Goal: Task Accomplishment & Management: Manage account settings

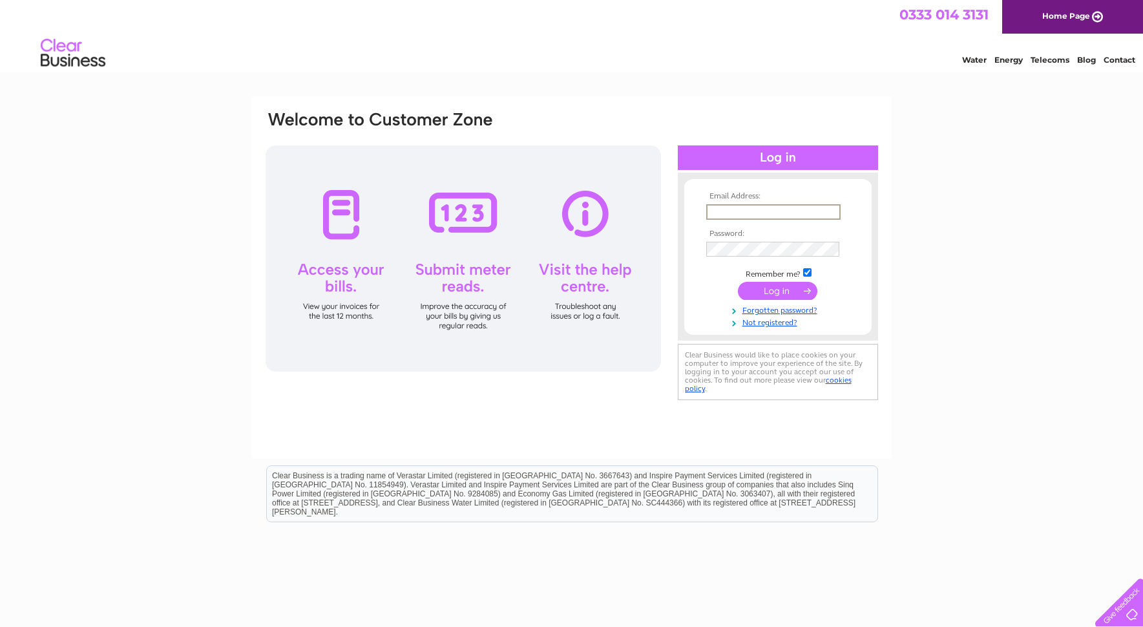
type input "[EMAIL_ADDRESS][DOMAIN_NAME]"
click at [785, 293] on input "submit" at bounding box center [777, 291] width 79 height 18
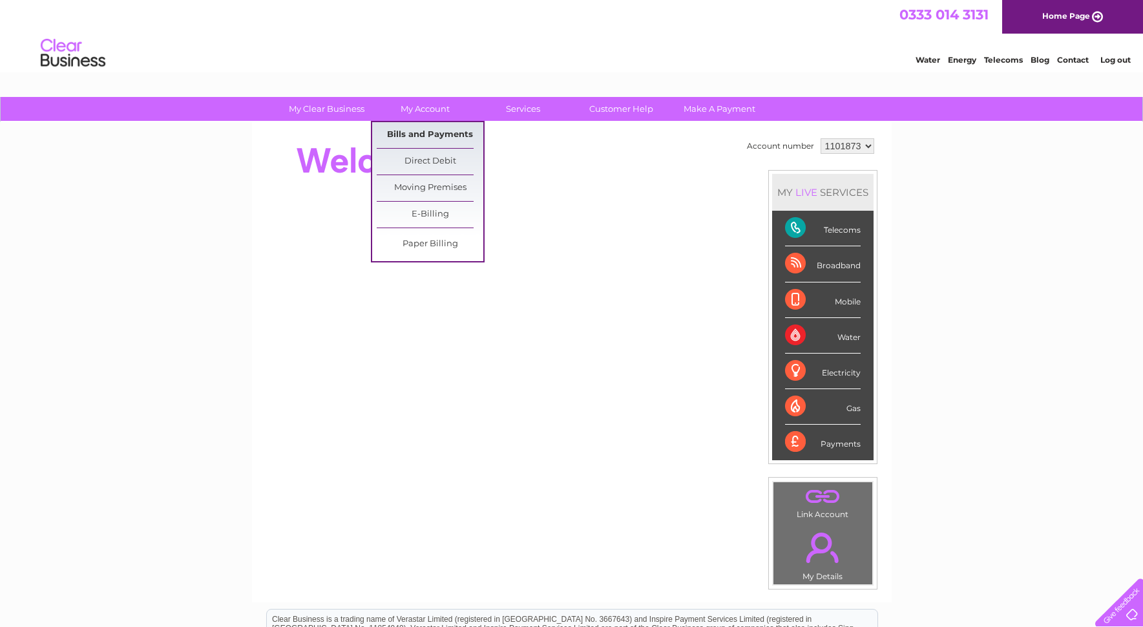
click at [426, 127] on link "Bills and Payments" at bounding box center [430, 135] width 107 height 26
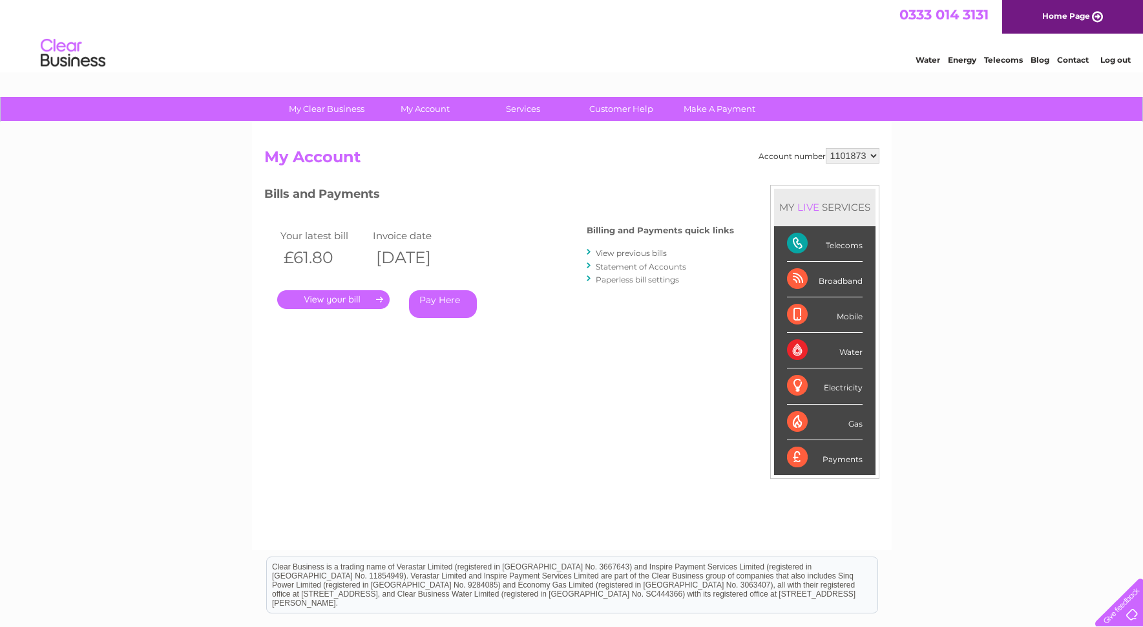
click at [341, 297] on link "." at bounding box center [333, 299] width 112 height 19
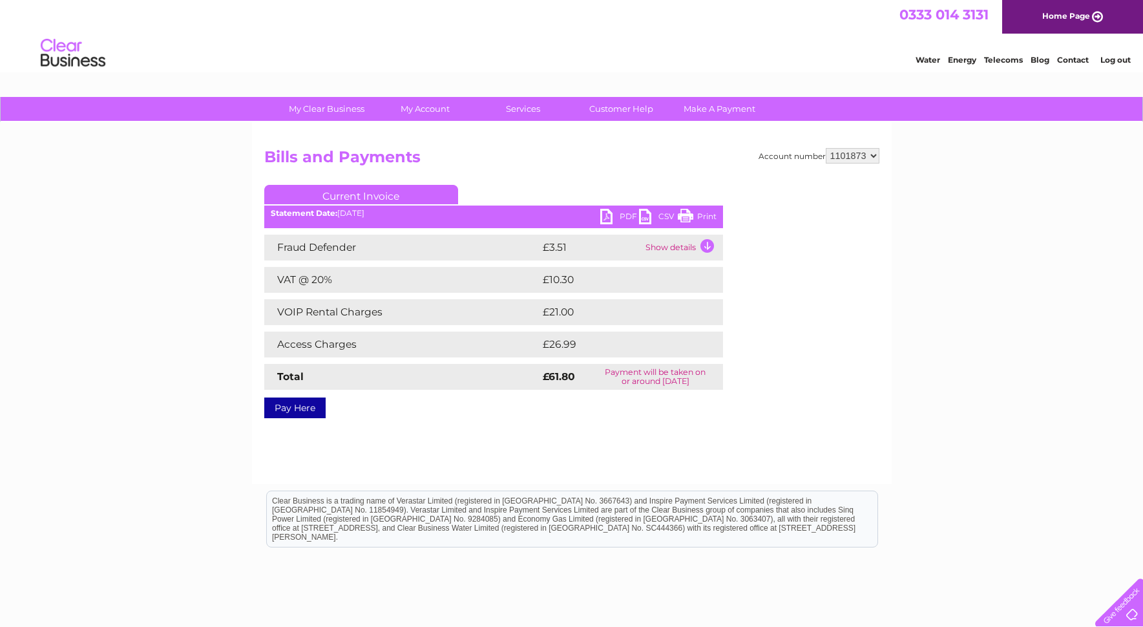
click at [609, 220] on link "PDF" at bounding box center [619, 218] width 39 height 19
click at [1127, 61] on link "Log out" at bounding box center [1115, 60] width 30 height 10
